Goal: Find specific page/section: Find specific page/section

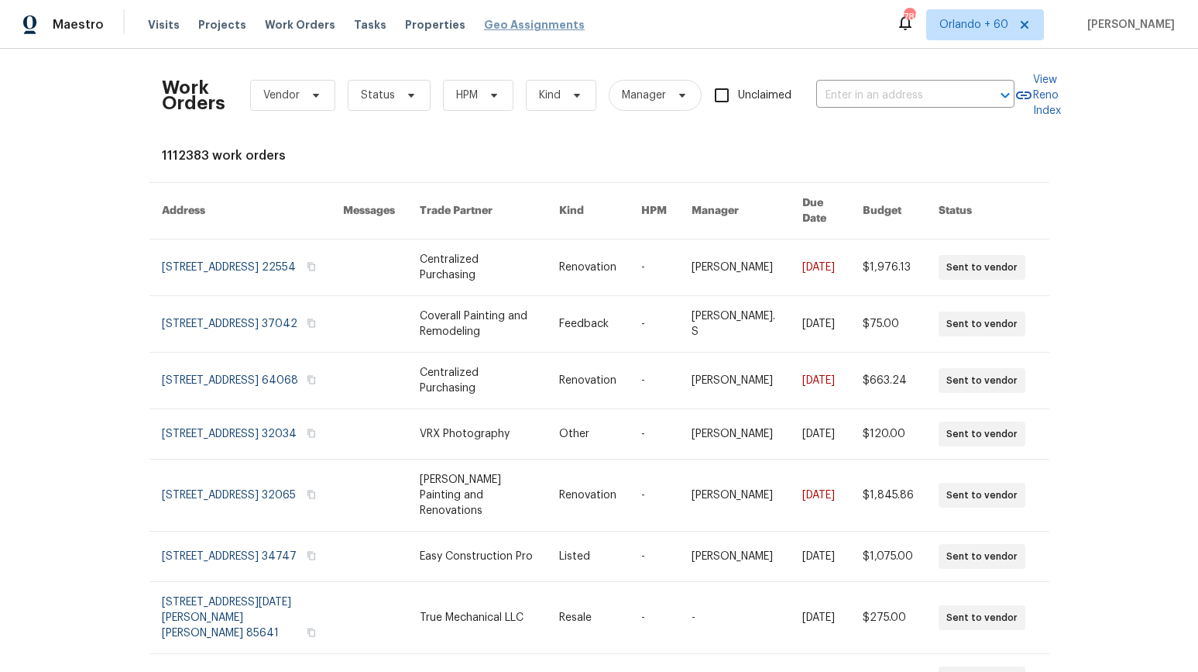
click at [486, 18] on span "Geo Assignments" at bounding box center [534, 24] width 101 height 15
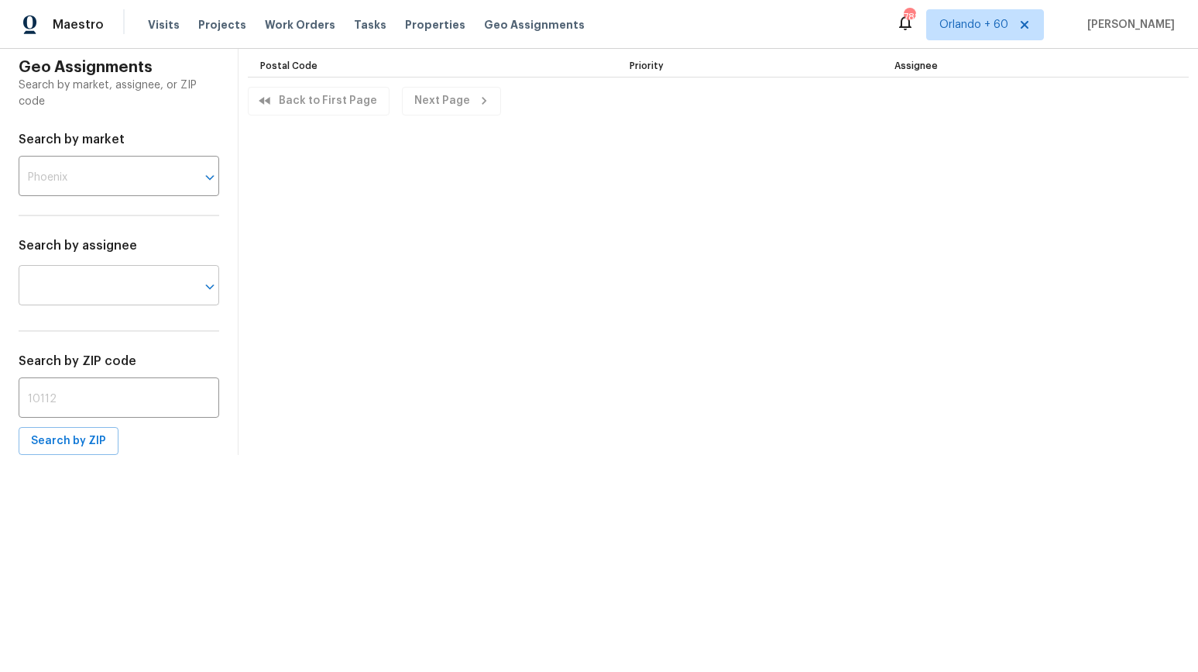
click at [138, 291] on input "text" at bounding box center [97, 287] width 157 height 36
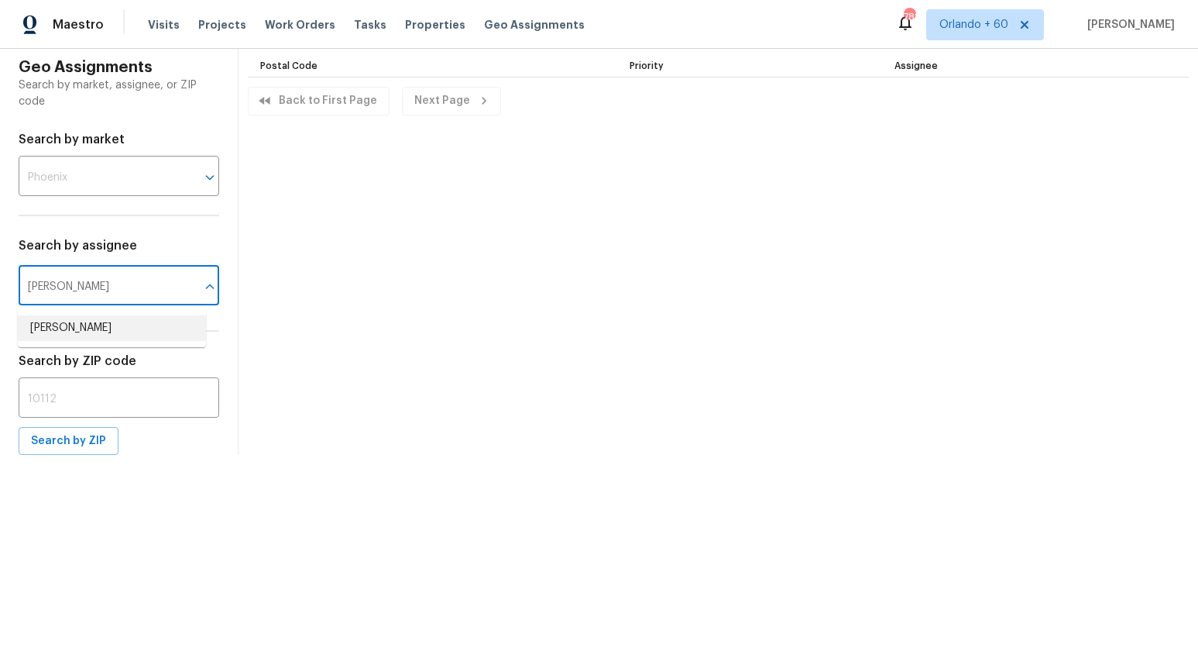
click at [88, 335] on li "[PERSON_NAME]" at bounding box center [112, 328] width 188 height 26
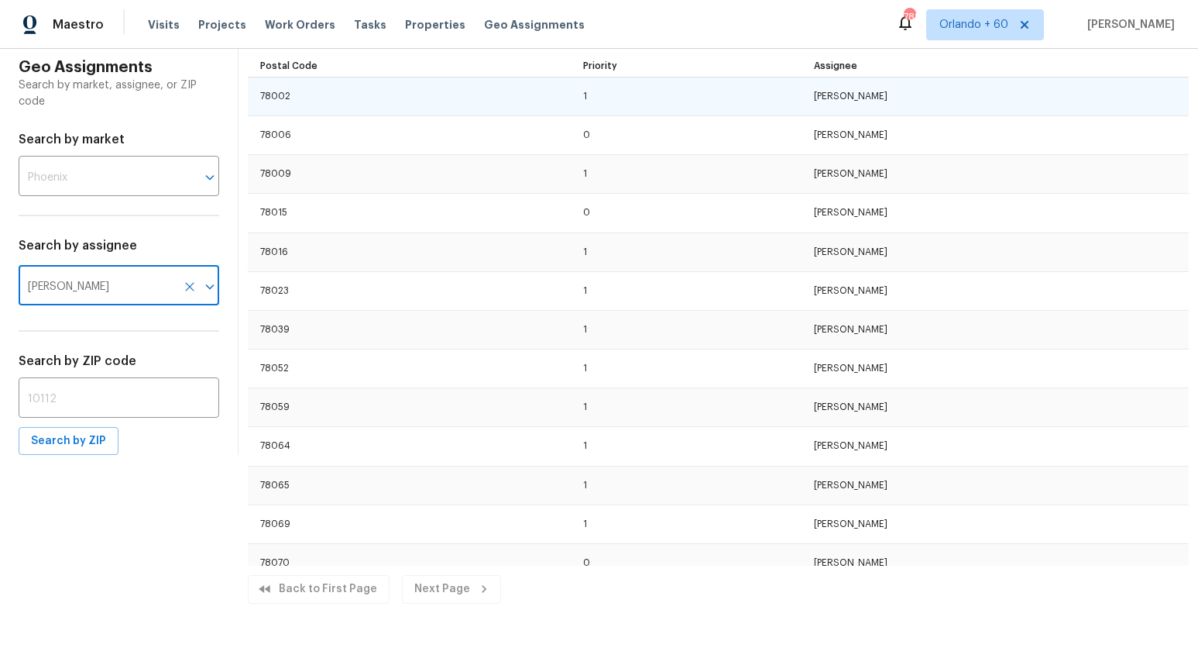
type input "[PERSON_NAME]"
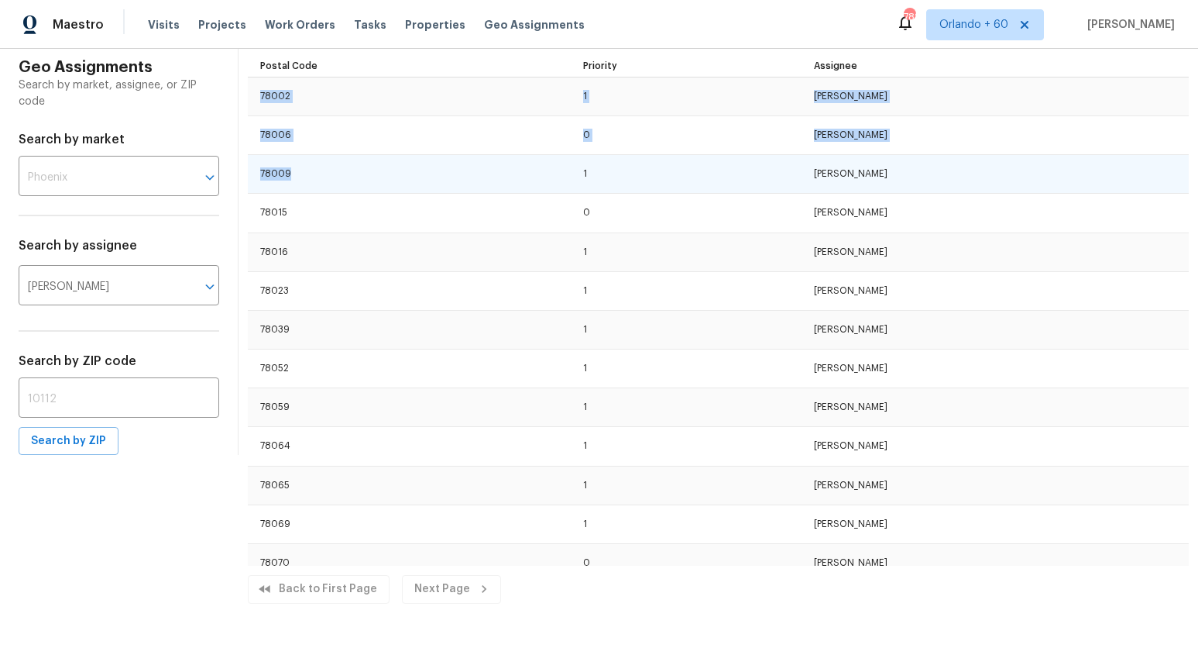
drag, startPoint x: 247, startPoint y: 95, endPoint x: 287, endPoint y: 175, distance: 89.4
click at [304, 162] on td "78009" at bounding box center [409, 174] width 323 height 39
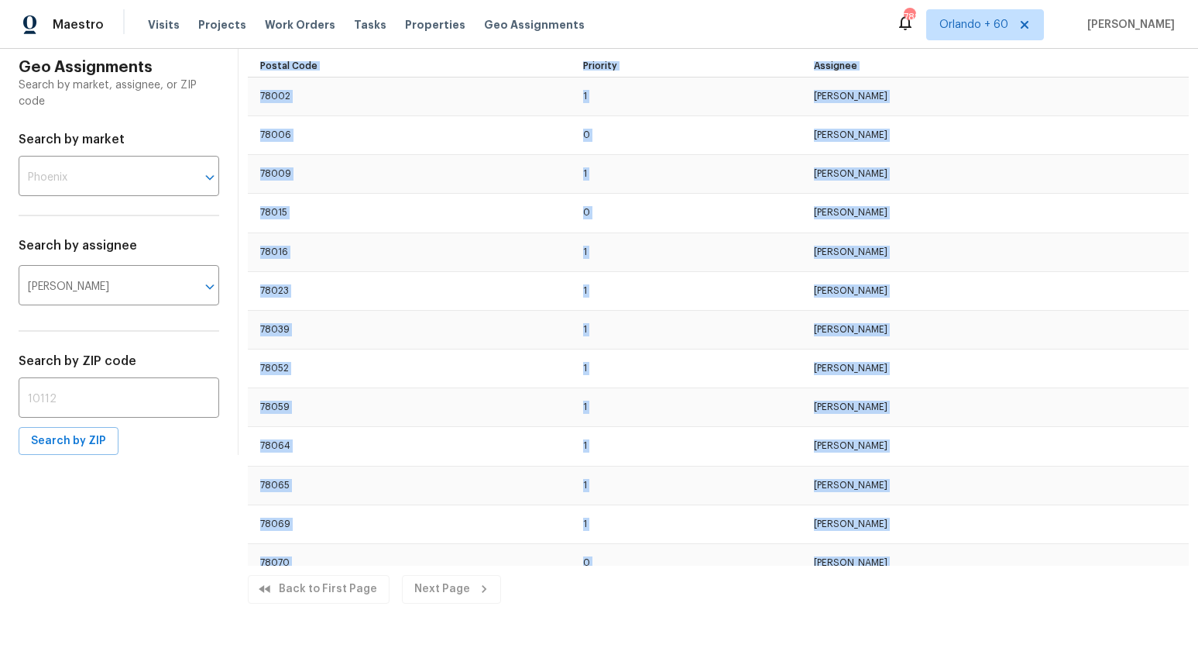
drag, startPoint x: 810, startPoint y: 548, endPoint x: 243, endPoint y: 60, distance: 748.2
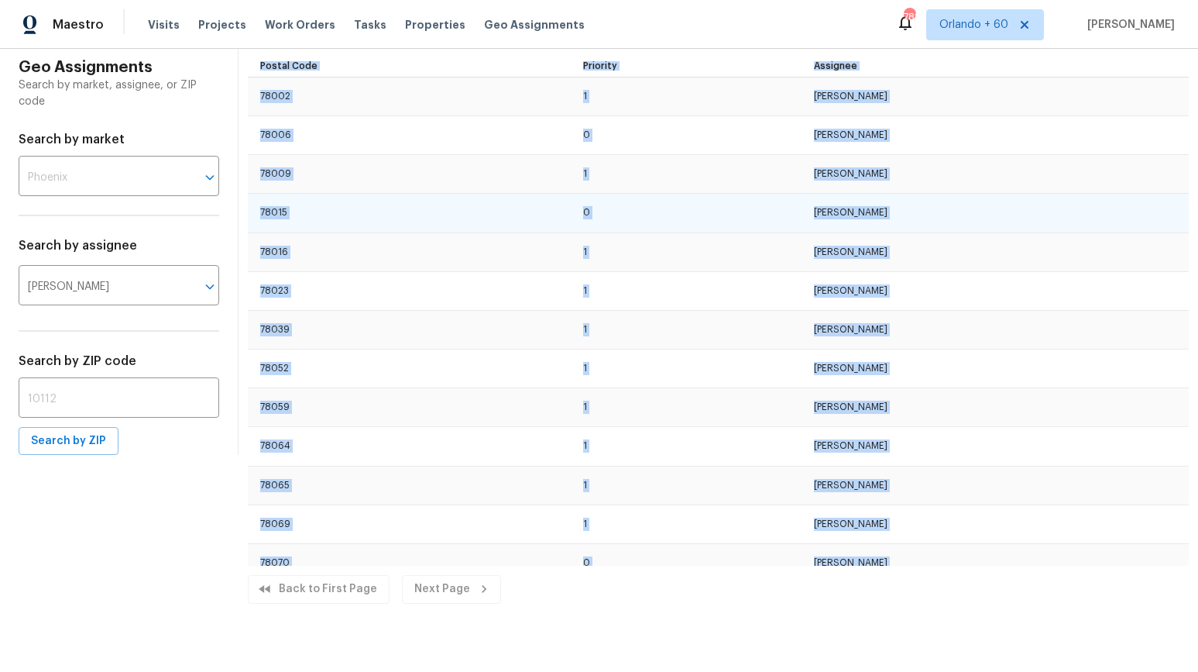
copy table "Postal Code Priority Assignee 78002 1 [PERSON_NAME] 78006 0 [PERSON_NAME] 78009…"
